Goal: Task Accomplishment & Management: Manage account settings

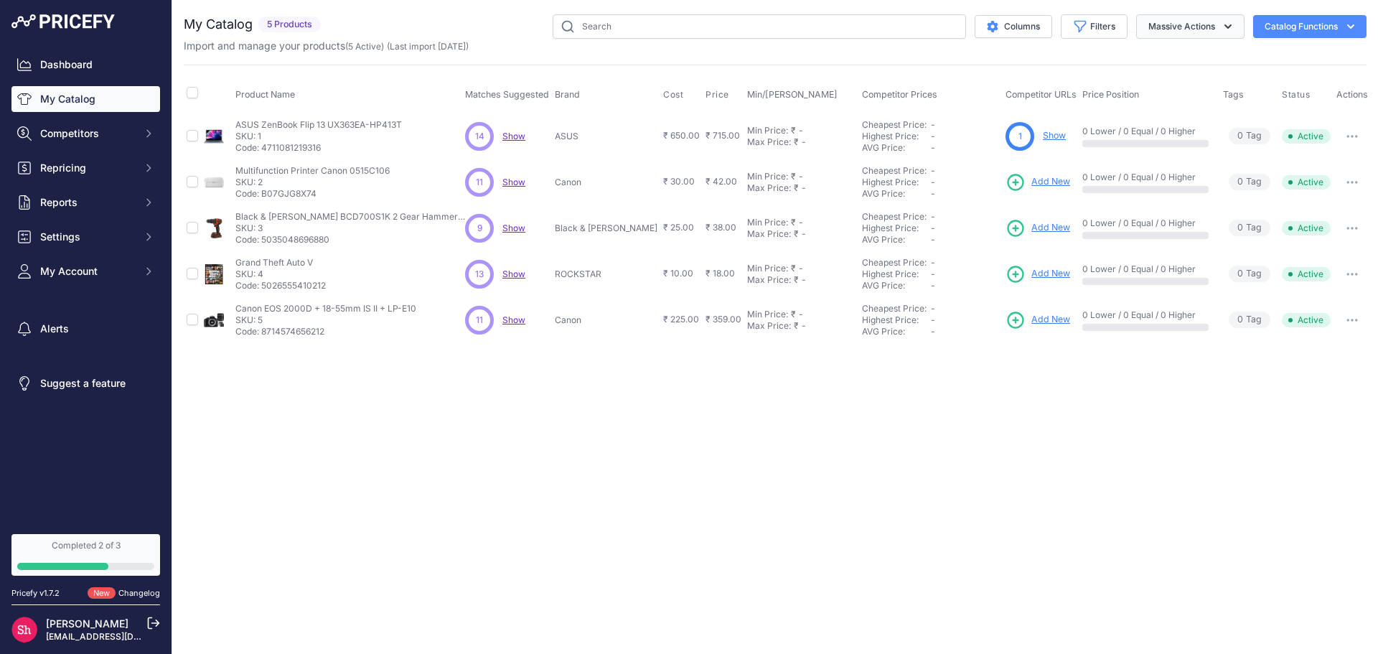
click at [1192, 27] on button "Massive Actions" at bounding box center [1190, 26] width 108 height 24
click at [1291, 55] on div "My Catalog 5 Products" at bounding box center [775, 178] width 1183 height 329
click at [1284, 29] on button "Catalog Functions" at bounding box center [1309, 26] width 113 height 23
click at [1011, 33] on button "Columns" at bounding box center [1014, 26] width 78 height 23
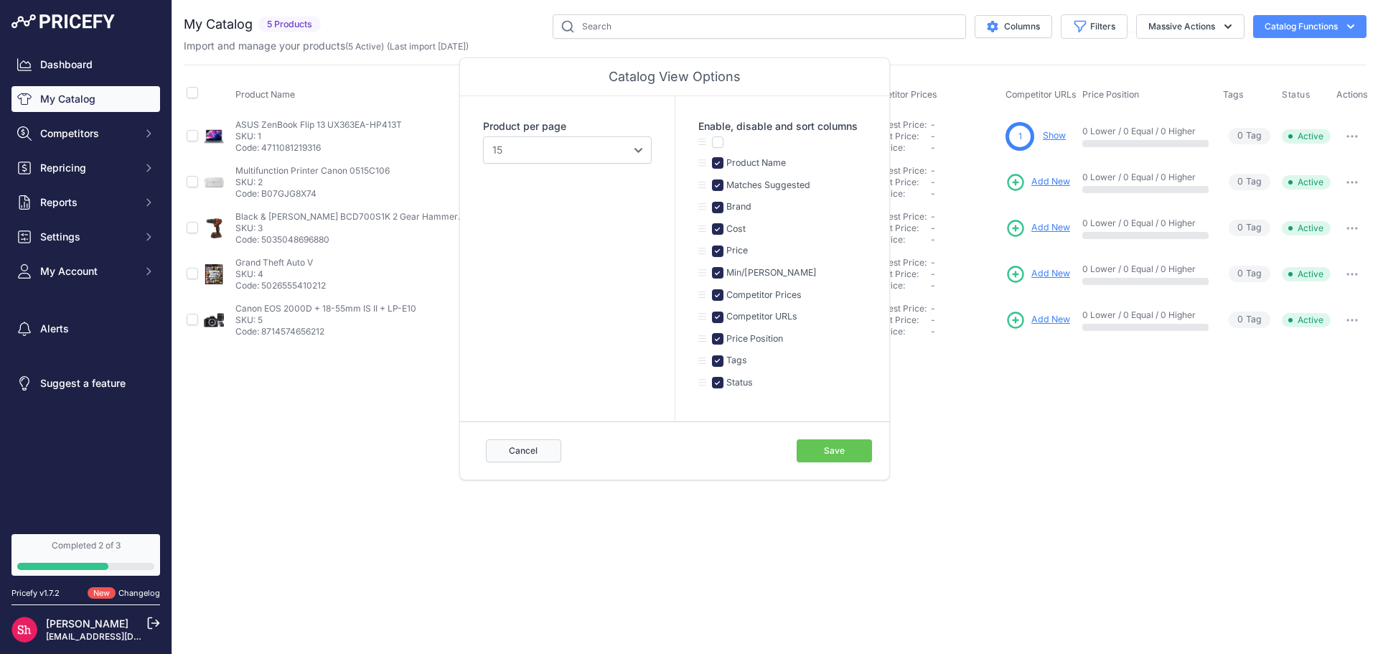
click at [538, 454] on button "Cancel" at bounding box center [523, 450] width 75 height 23
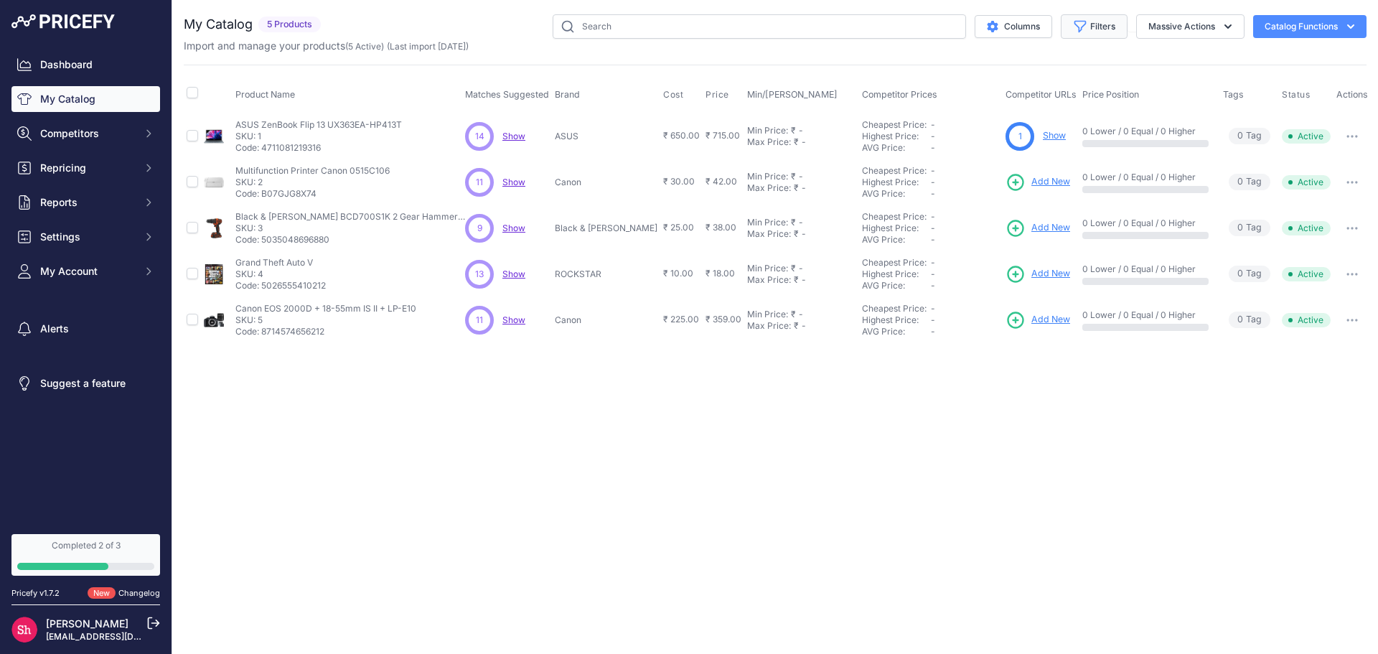
click at [1082, 29] on icon "button" at bounding box center [1080, 26] width 14 height 14
click at [1054, 78] on select "All Status Only Enabled Only Disabled" at bounding box center [1048, 82] width 138 height 24
click at [1047, 148] on select "Select an option Matched Unmatched" at bounding box center [1048, 142] width 138 height 24
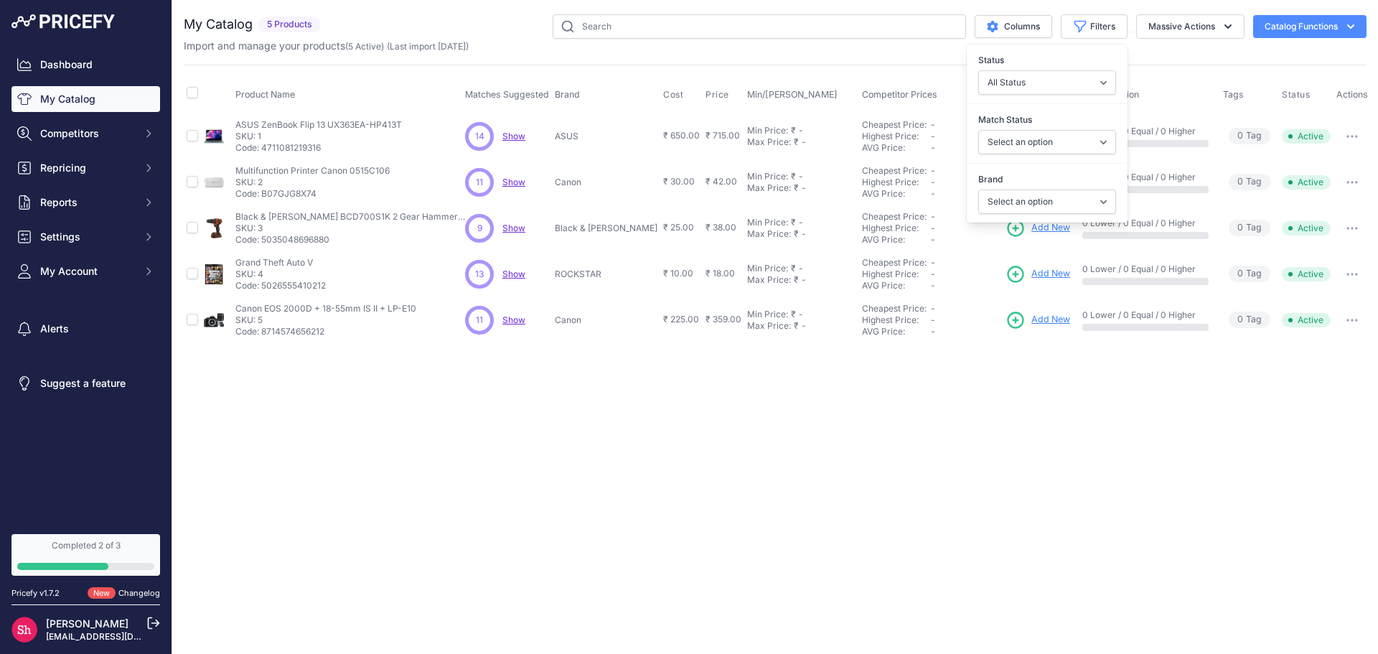
click at [1071, 187] on div "Brand Select an option ASUS Black & [PERSON_NAME] Canon ROCKSTAR" at bounding box center [1047, 193] width 161 height 53
click at [1076, 197] on select "Select an option ASUS Black & [PERSON_NAME] Canon ROCKSTAR" at bounding box center [1048, 202] width 138 height 24
click at [1062, 137] on select "Select an option Matched Unmatched" at bounding box center [1048, 142] width 138 height 24
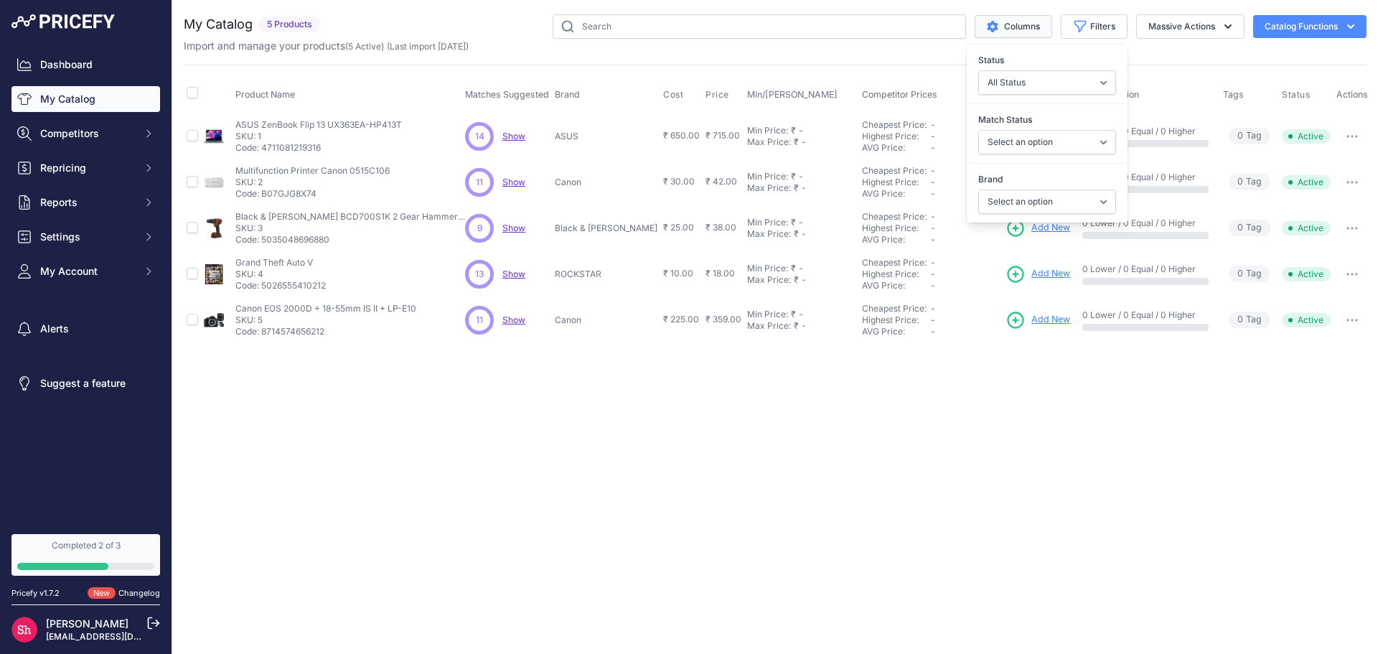
click at [1015, 27] on button "Columns" at bounding box center [1014, 26] width 78 height 23
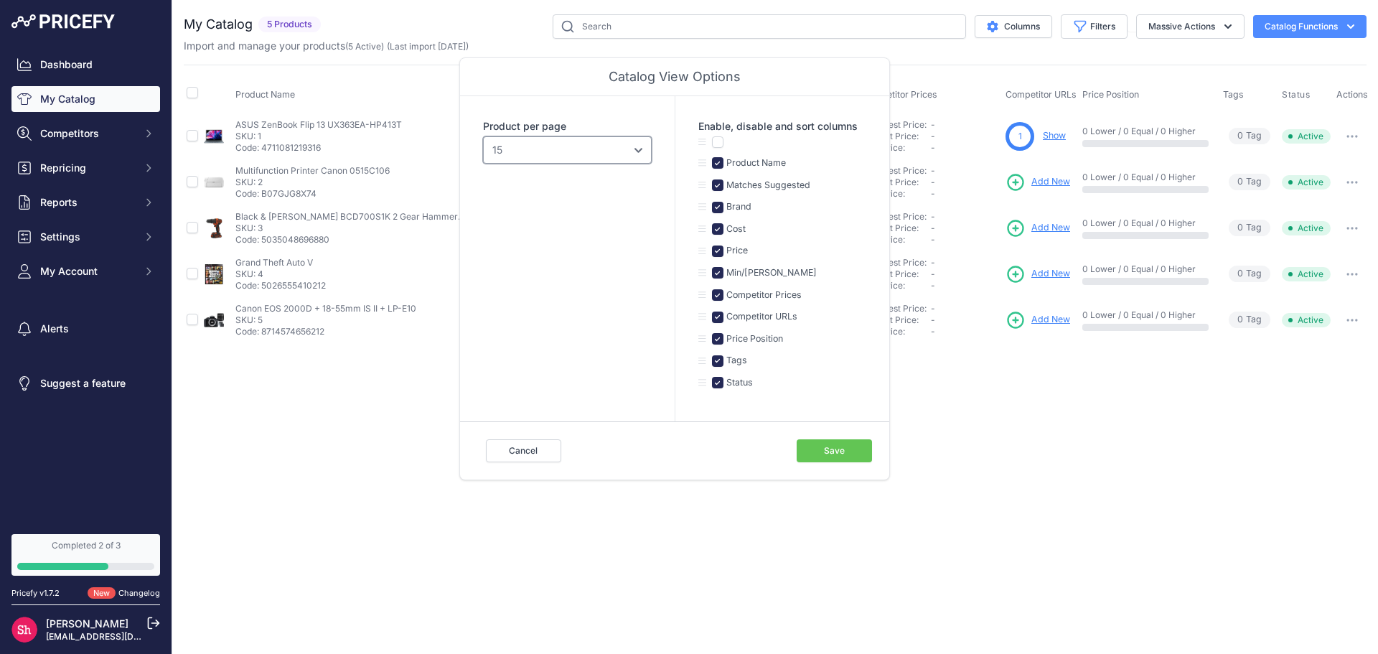
click at [620, 148] on select "10 15 20 25 50 100" at bounding box center [567, 149] width 169 height 27
click at [515, 450] on button "Cancel" at bounding box center [523, 450] width 75 height 23
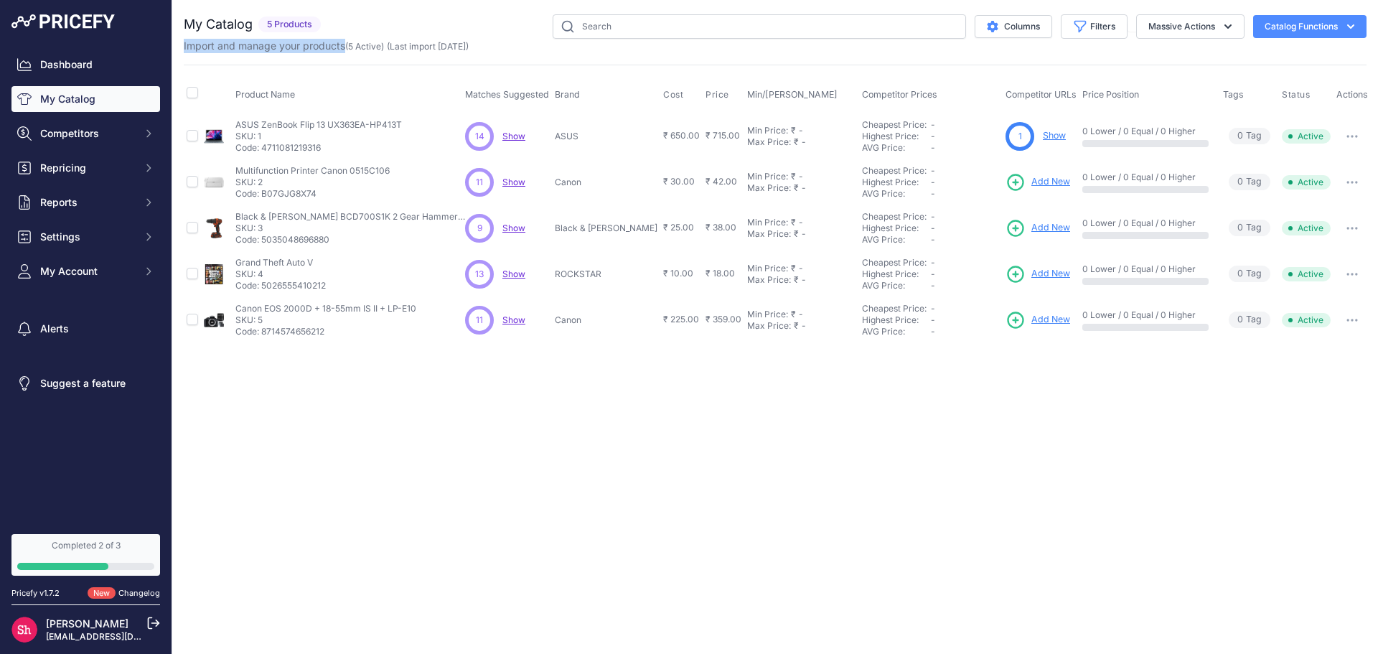
drag, startPoint x: 182, startPoint y: 42, endPoint x: 346, endPoint y: 41, distance: 163.7
click at [346, 41] on div "You are not connected to the internet. My Catalog" at bounding box center [775, 179] width 1206 height 358
copy p "Import and manage your products"
